Goal: Transaction & Acquisition: Subscribe to service/newsletter

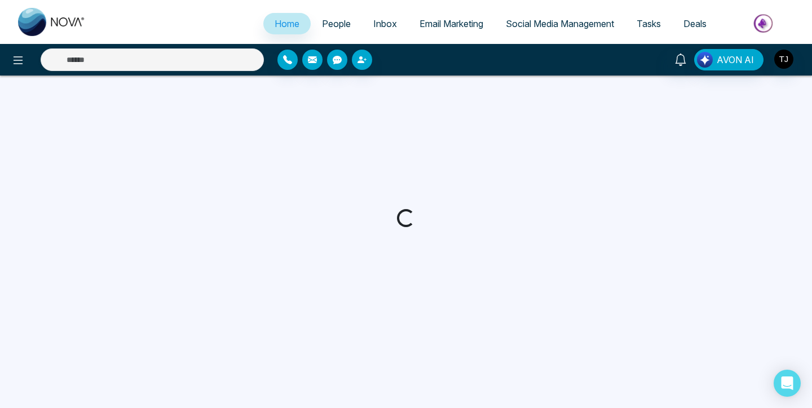
select select "*"
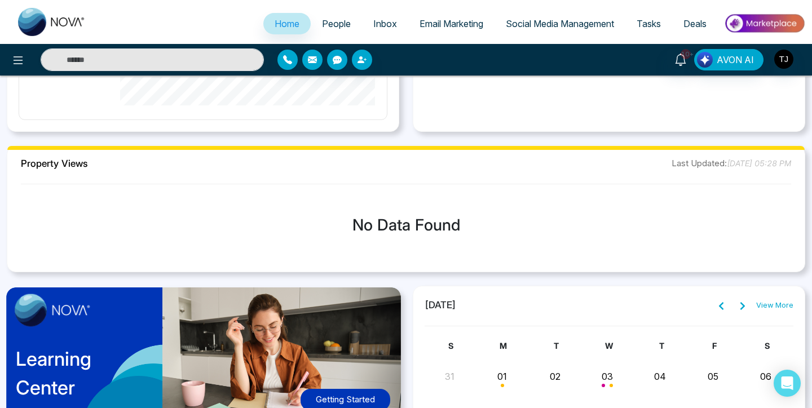
scroll to position [758, 0]
